Goal: Transaction & Acquisition: Purchase product/service

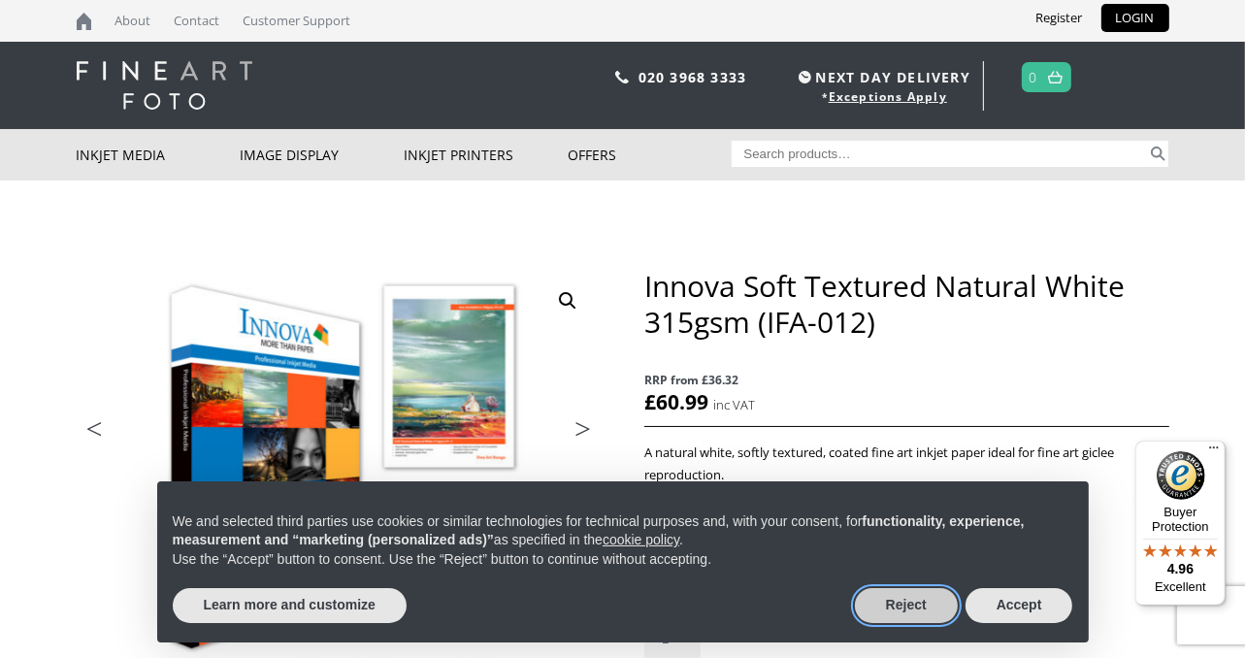
click at [900, 595] on button "Reject" at bounding box center [906, 605] width 103 height 35
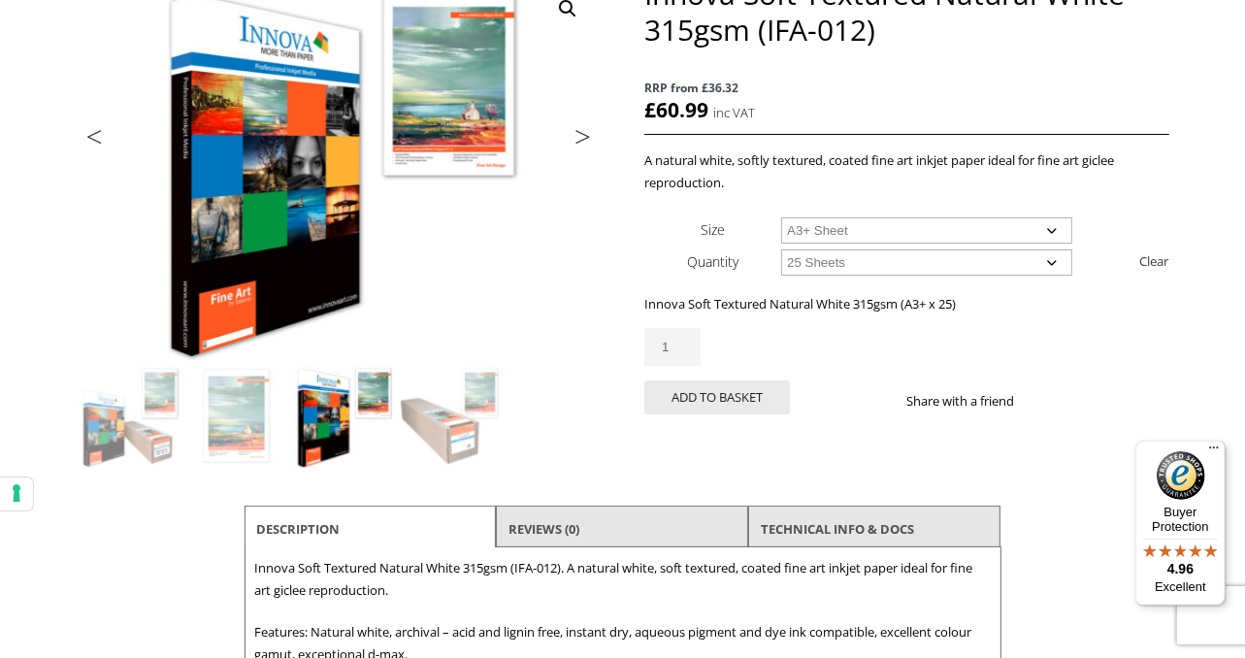
scroll to position [307, 0]
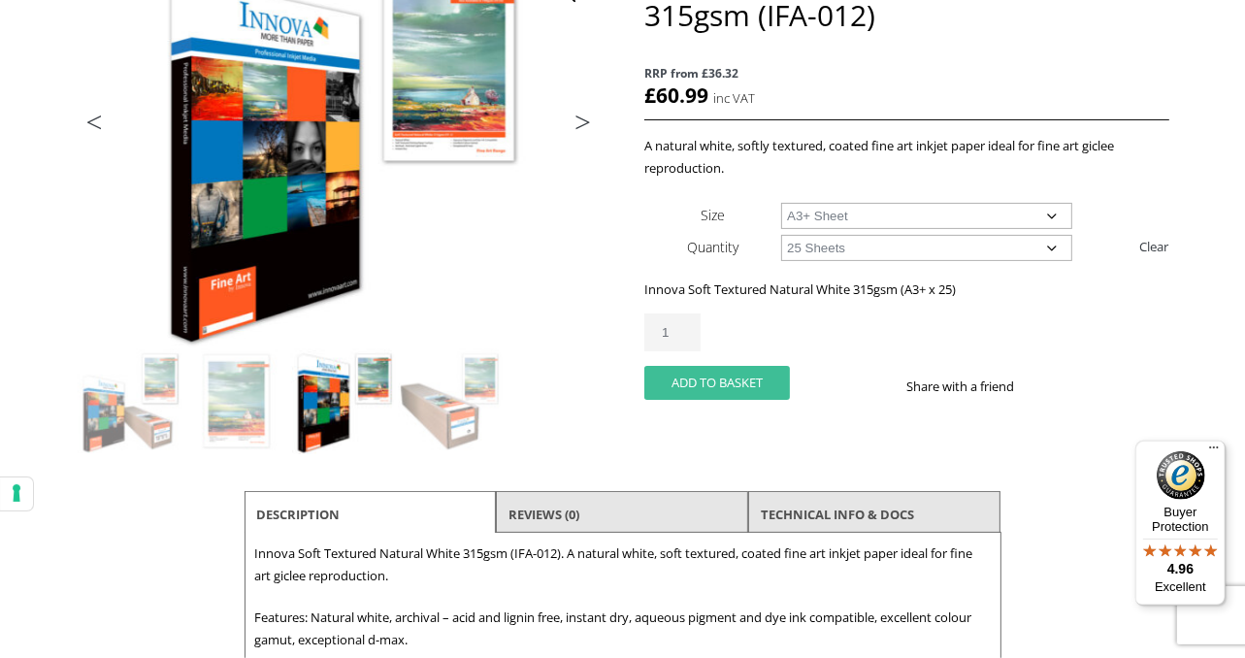
click at [718, 382] on button "Add to basket" at bounding box center [717, 383] width 146 height 34
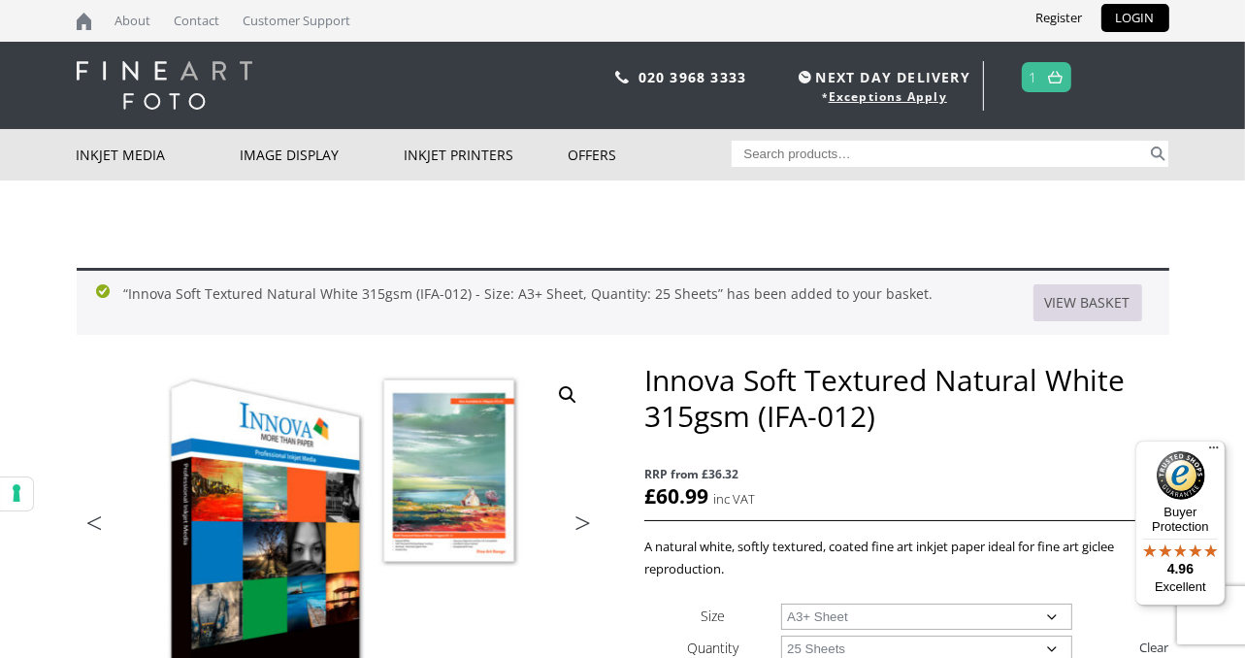
click at [1096, 298] on link "View basket" at bounding box center [1087, 302] width 109 height 37
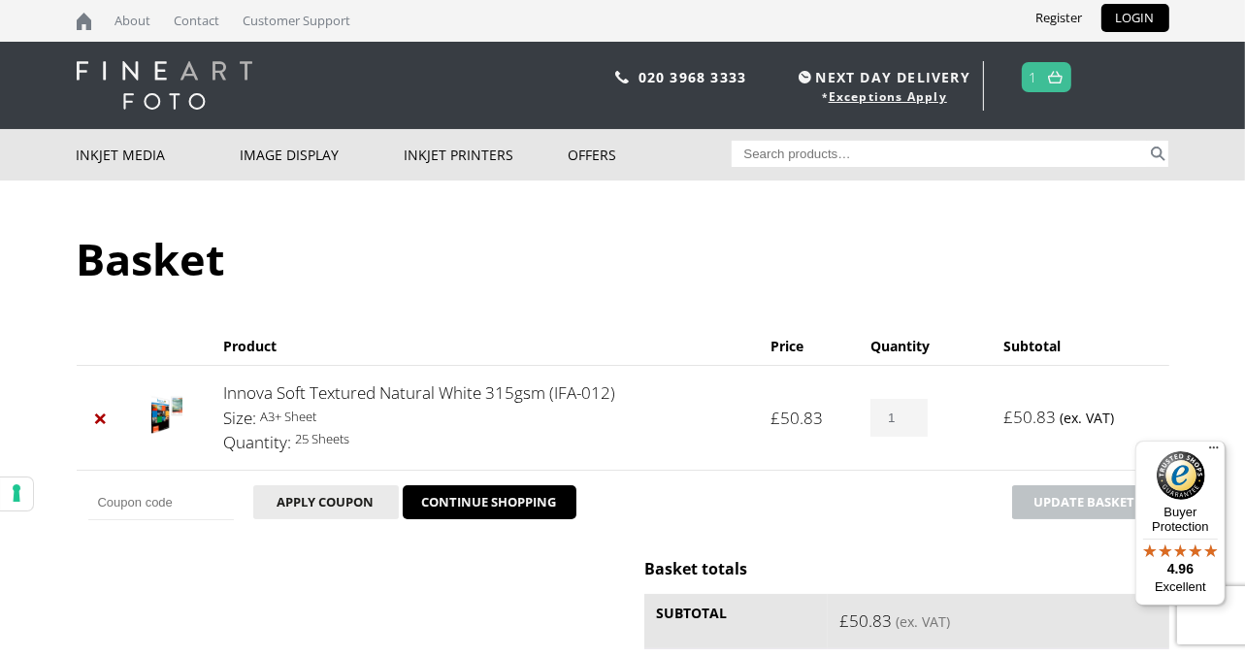
drag, startPoint x: 1230, startPoint y: 192, endPoint x: 1231, endPoint y: 214, distance: 22.3
click at [1230, 219] on body "NEXT DAY DELIVERY * Exceptions Apply About Contact Customer Support Register LO…" at bounding box center [622, 329] width 1245 height 658
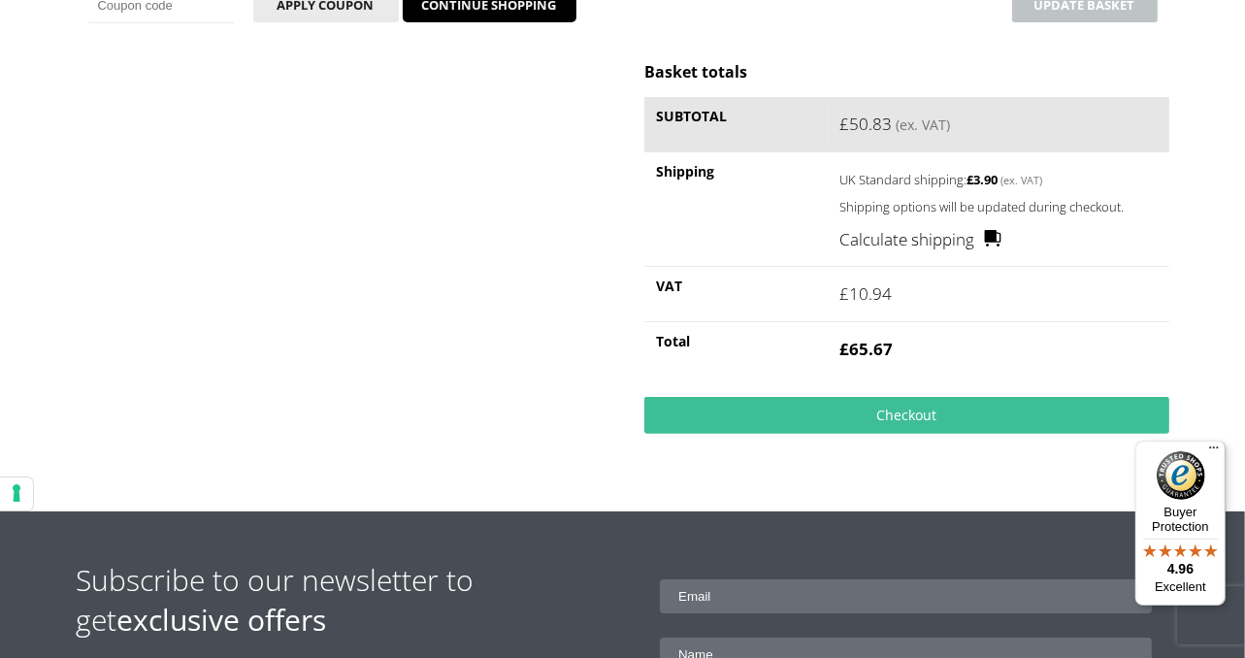
scroll to position [509, 0]
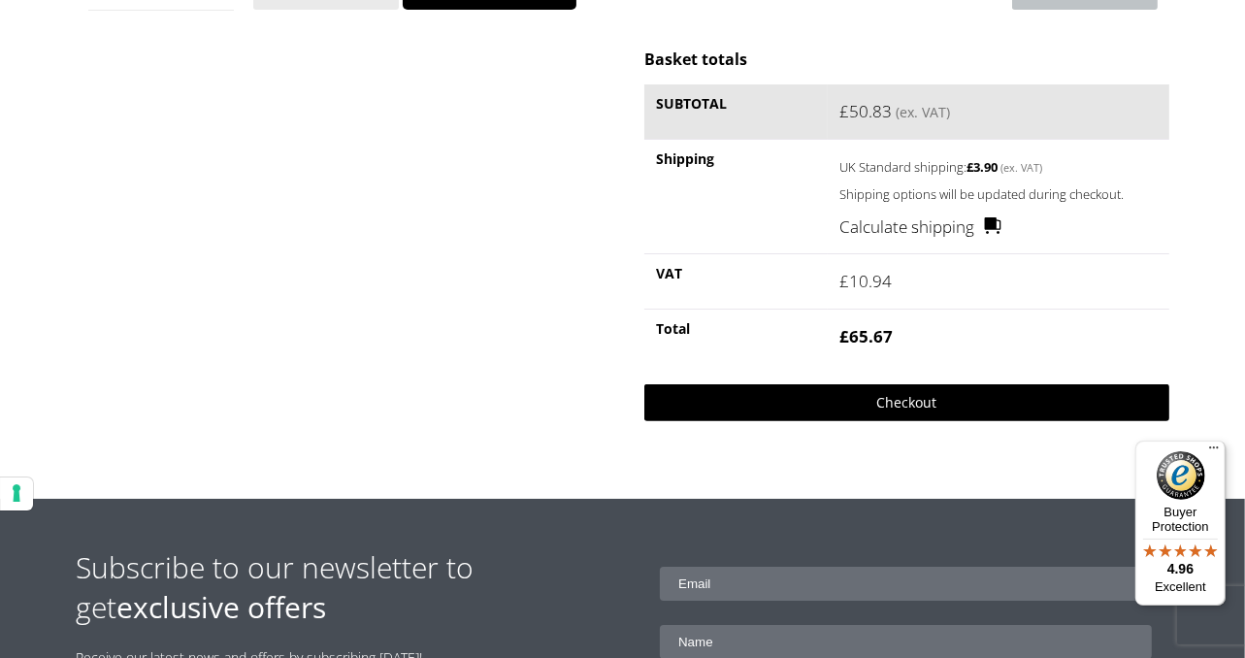
click at [900, 401] on link "Checkout" at bounding box center [906, 402] width 524 height 37
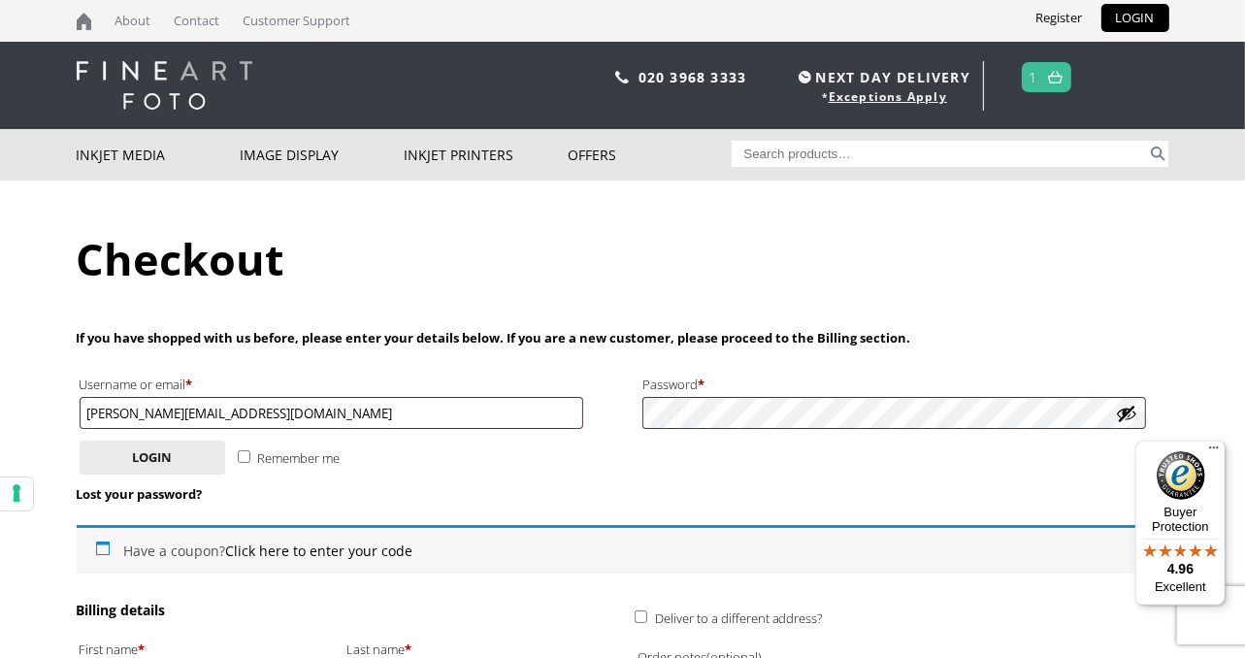
click at [1126, 408] on button "Show password" at bounding box center [1126, 413] width 21 height 21
click at [1126, 408] on button "Hide password" at bounding box center [1126, 413] width 21 height 21
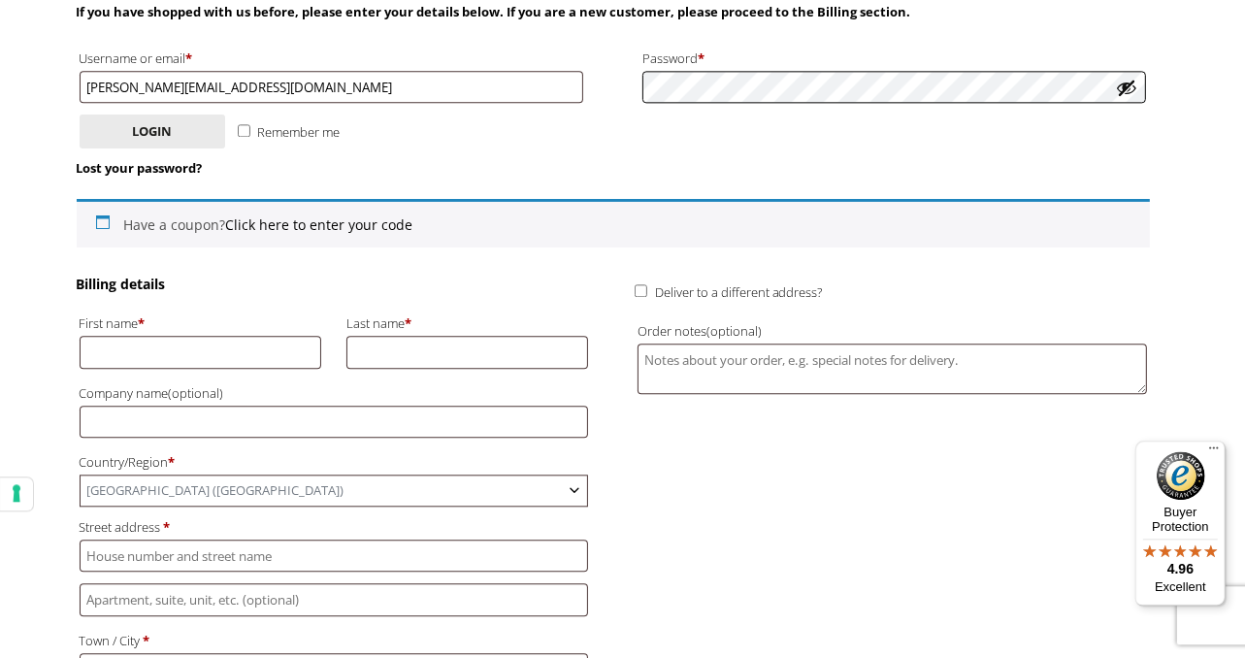
scroll to position [357, 0]
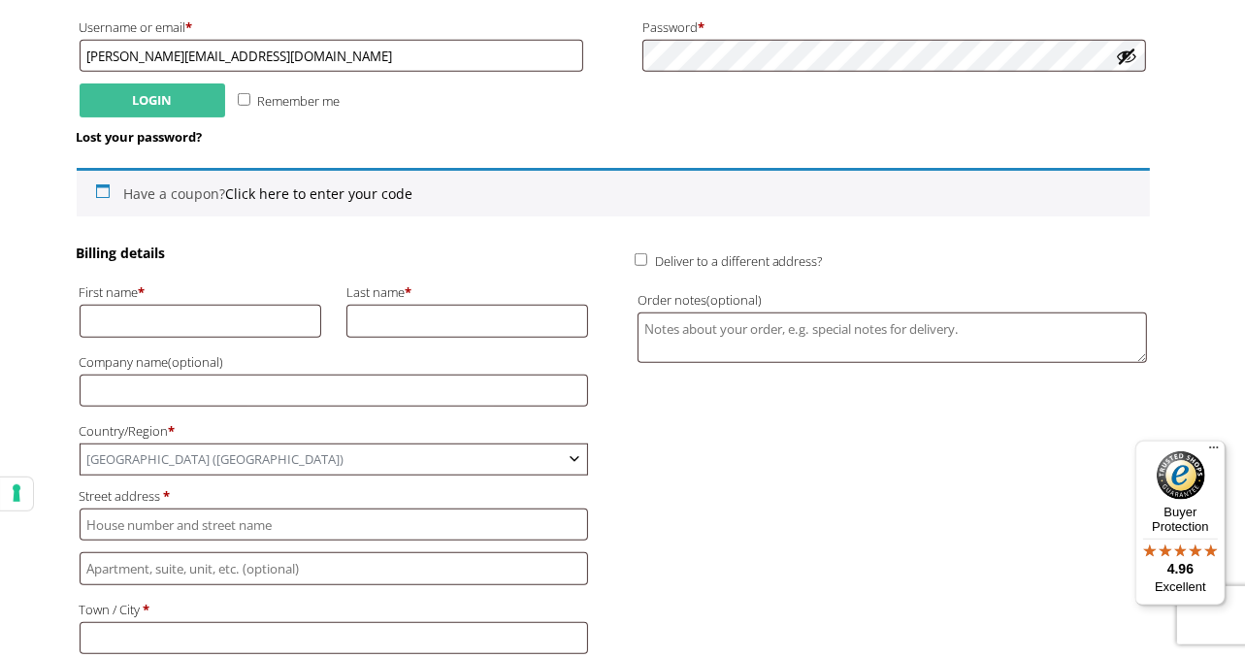
click at [163, 101] on button "Login" at bounding box center [153, 100] width 146 height 34
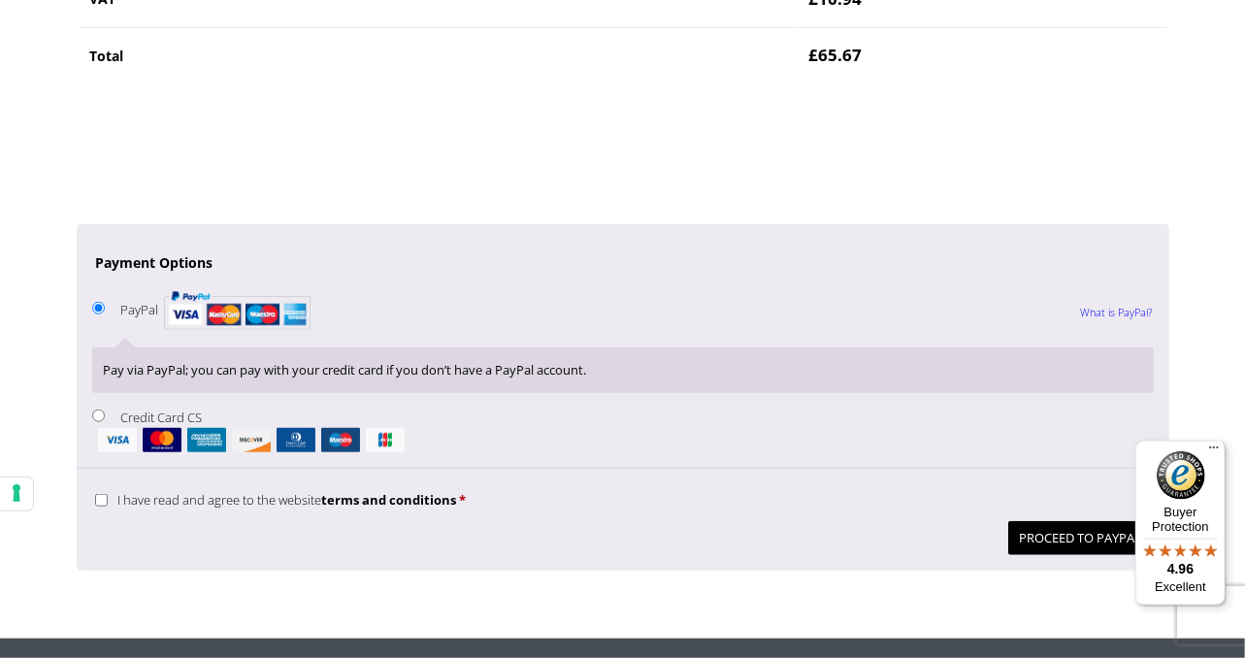
scroll to position [1487, 0]
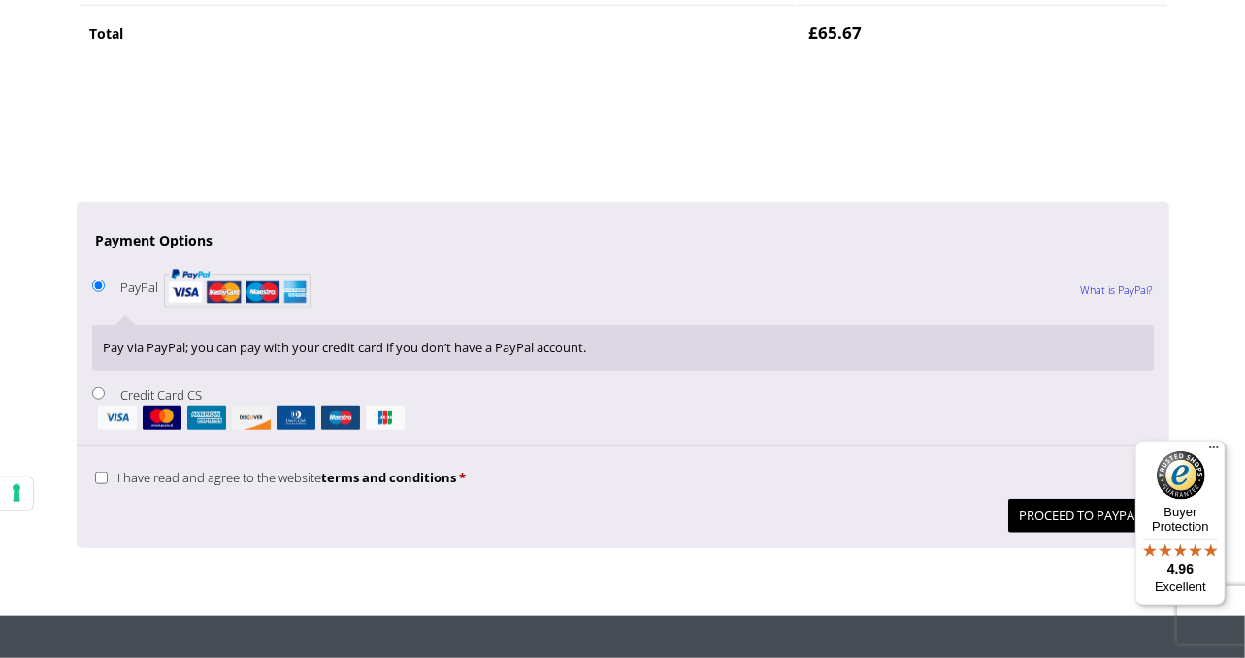
click at [114, 282] on li "PayPal What is PayPal? Pay via PayPal; you can pay with your credit card if you…" at bounding box center [623, 323] width 1062 height 117
click at [1099, 507] on button "Proceed to PayPal" at bounding box center [1081, 516] width 146 height 34
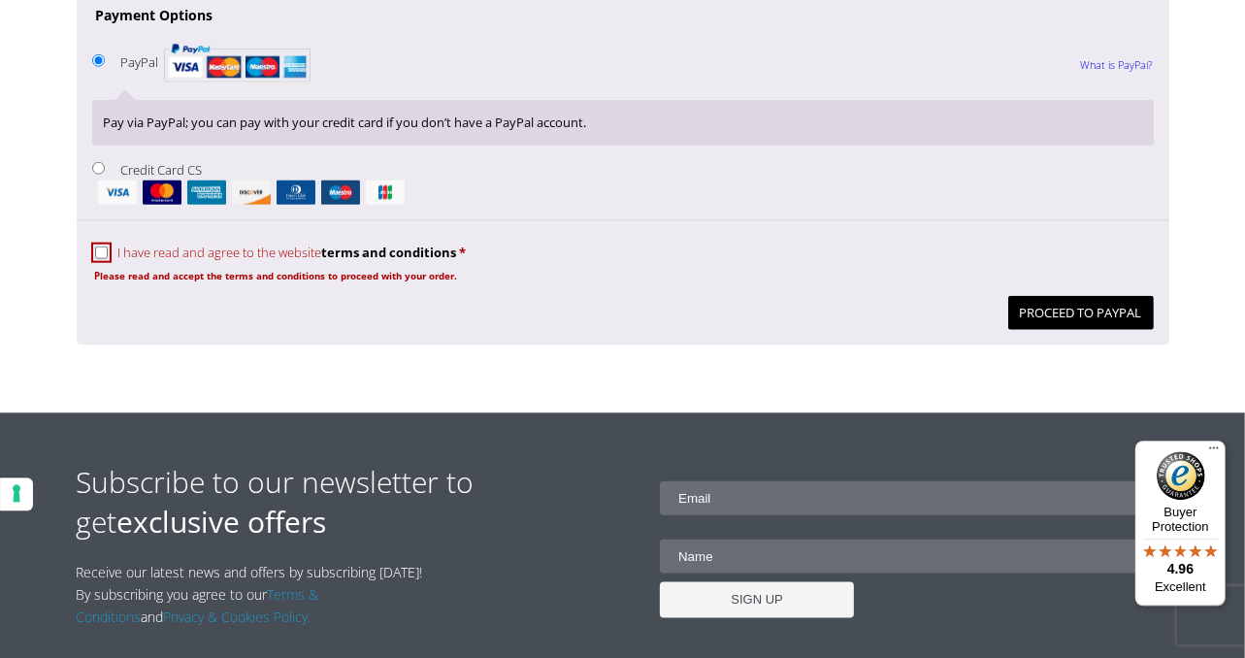
scroll to position [1798, 0]
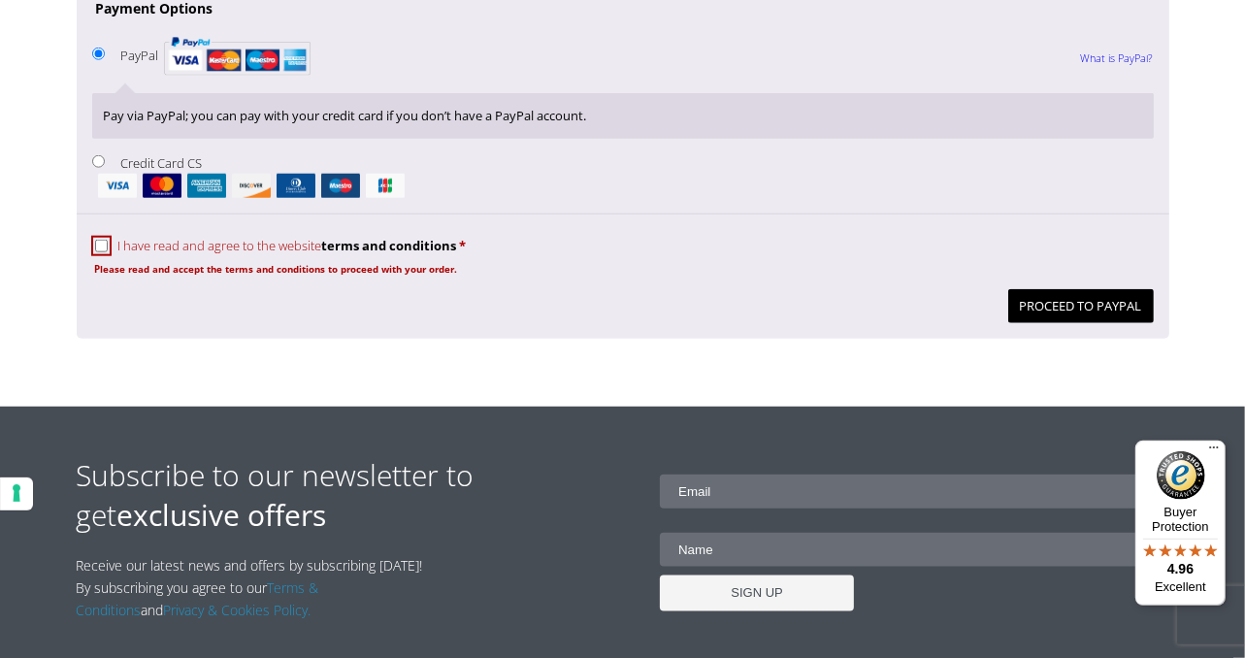
click at [107, 240] on input "I have read and agree to the website terms and conditions *" at bounding box center [101, 246] width 13 height 13
checkbox input "true"
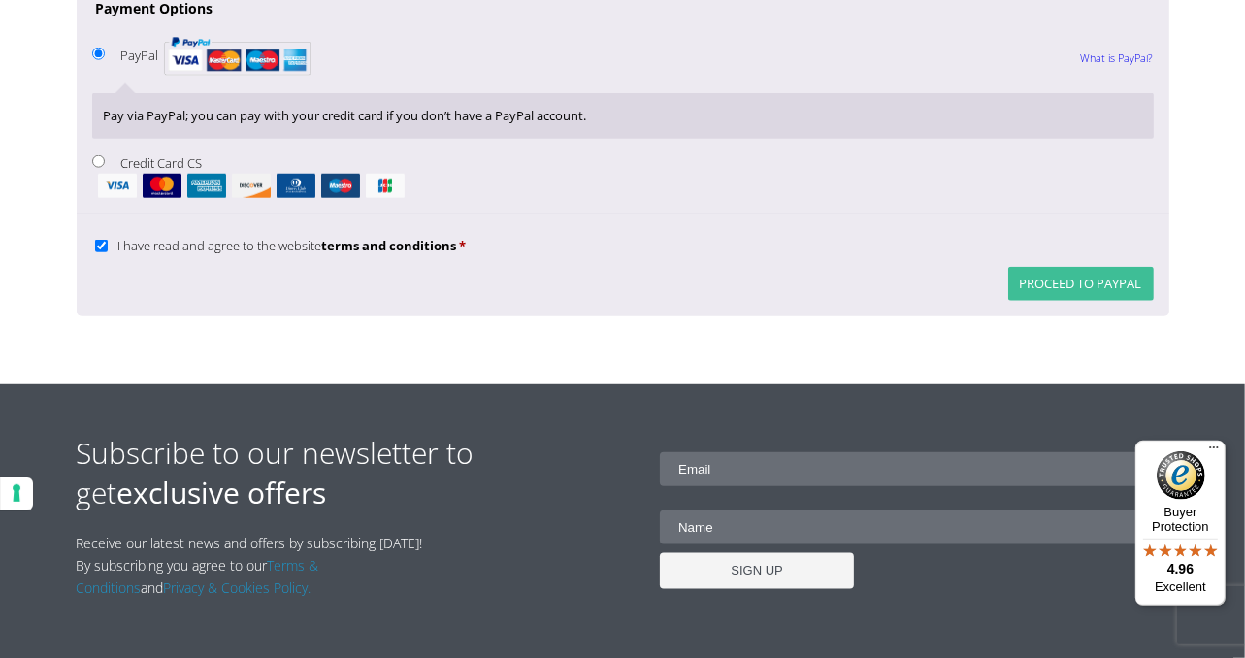
click at [1098, 281] on button "Proceed to PayPal" at bounding box center [1081, 284] width 146 height 34
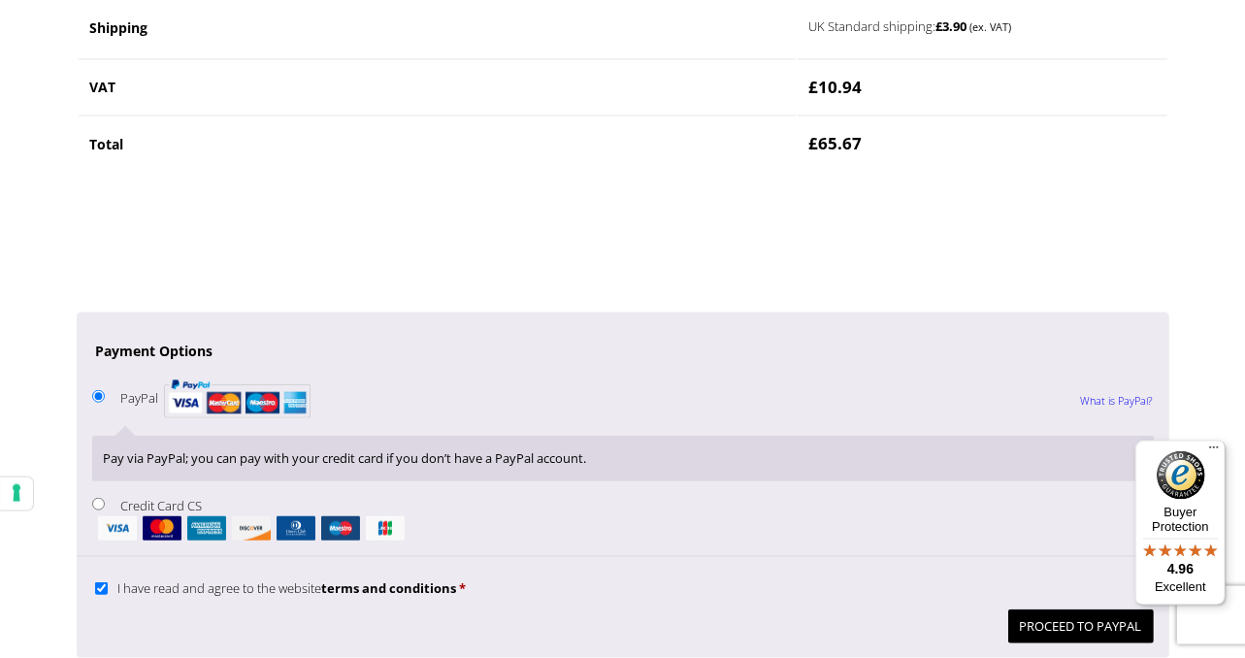
scroll to position [1463, 0]
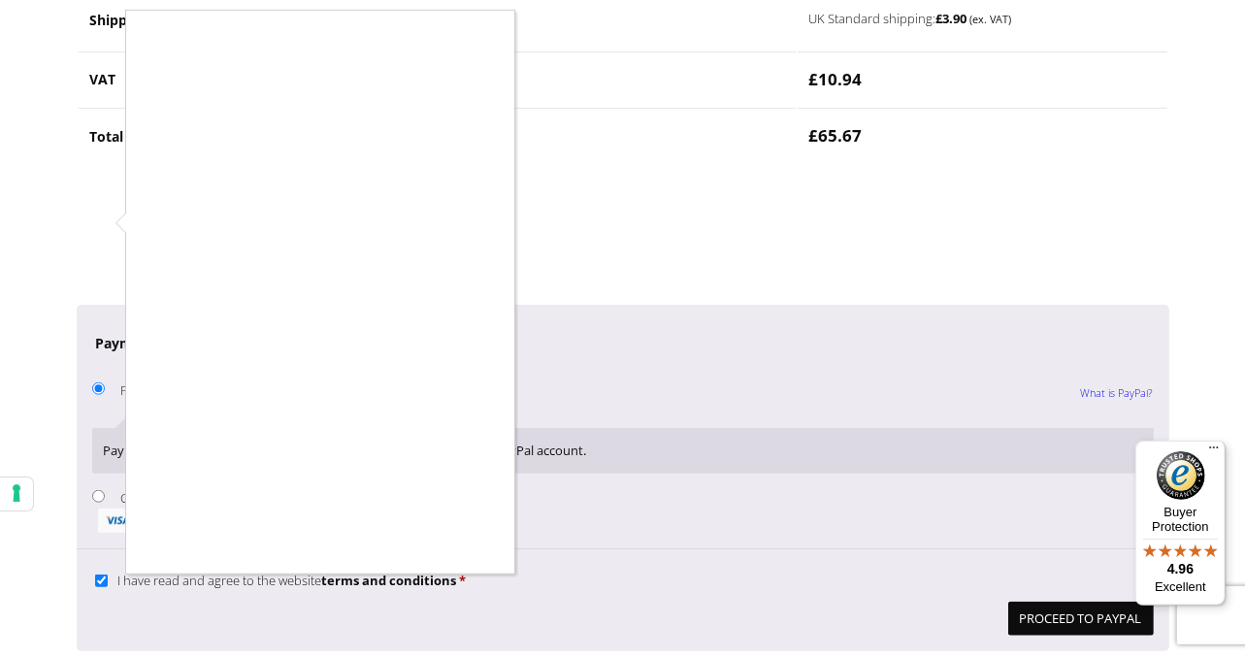
click at [701, 238] on div at bounding box center [622, 329] width 1245 height 658
click at [96, 221] on div at bounding box center [622, 329] width 1245 height 658
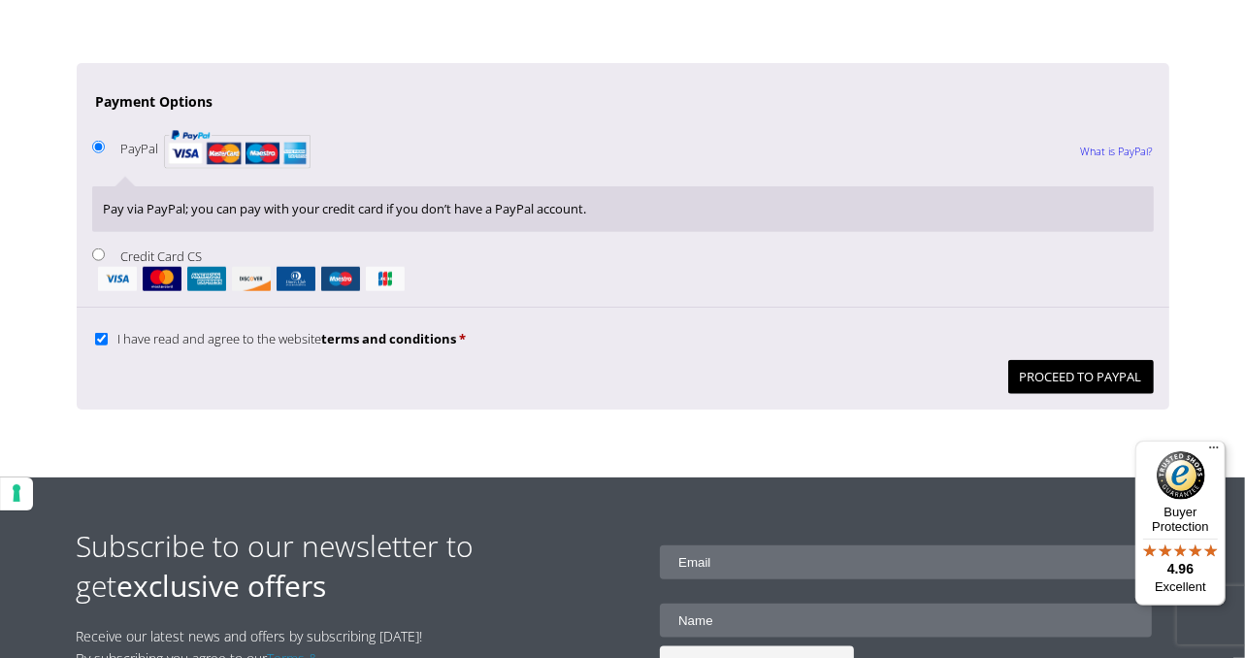
scroll to position [1817, 0]
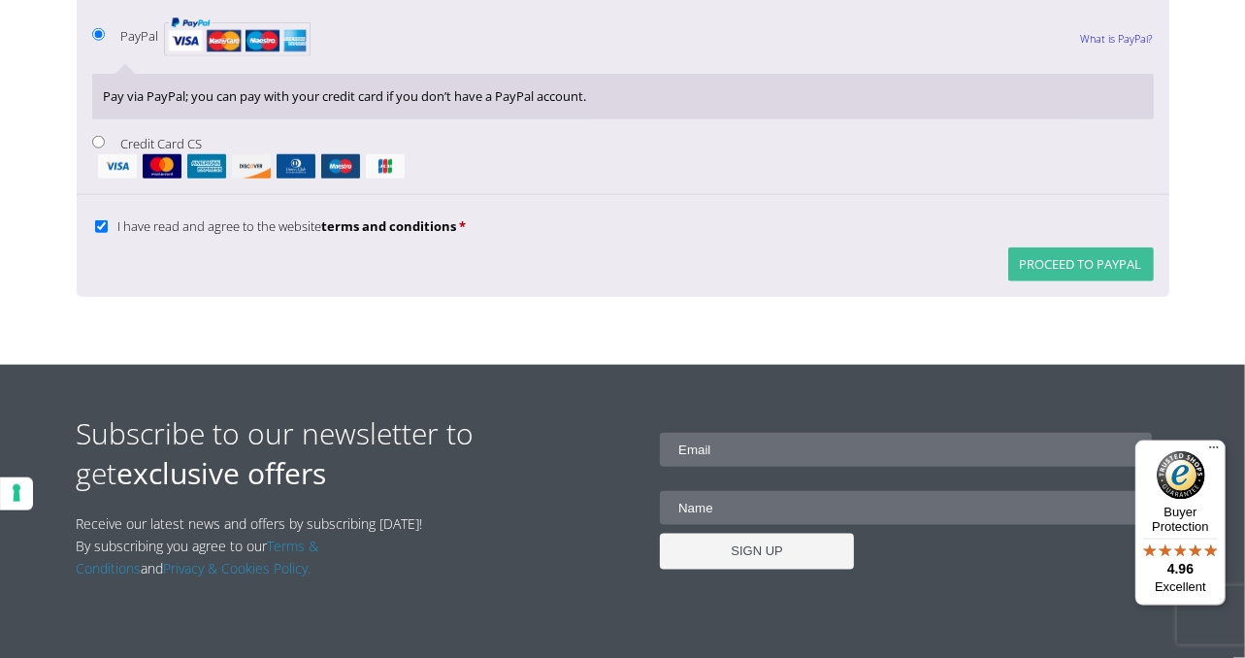
click at [1092, 267] on button "Proceed to PayPal" at bounding box center [1081, 264] width 146 height 34
